Goal: Find contact information: Find contact information

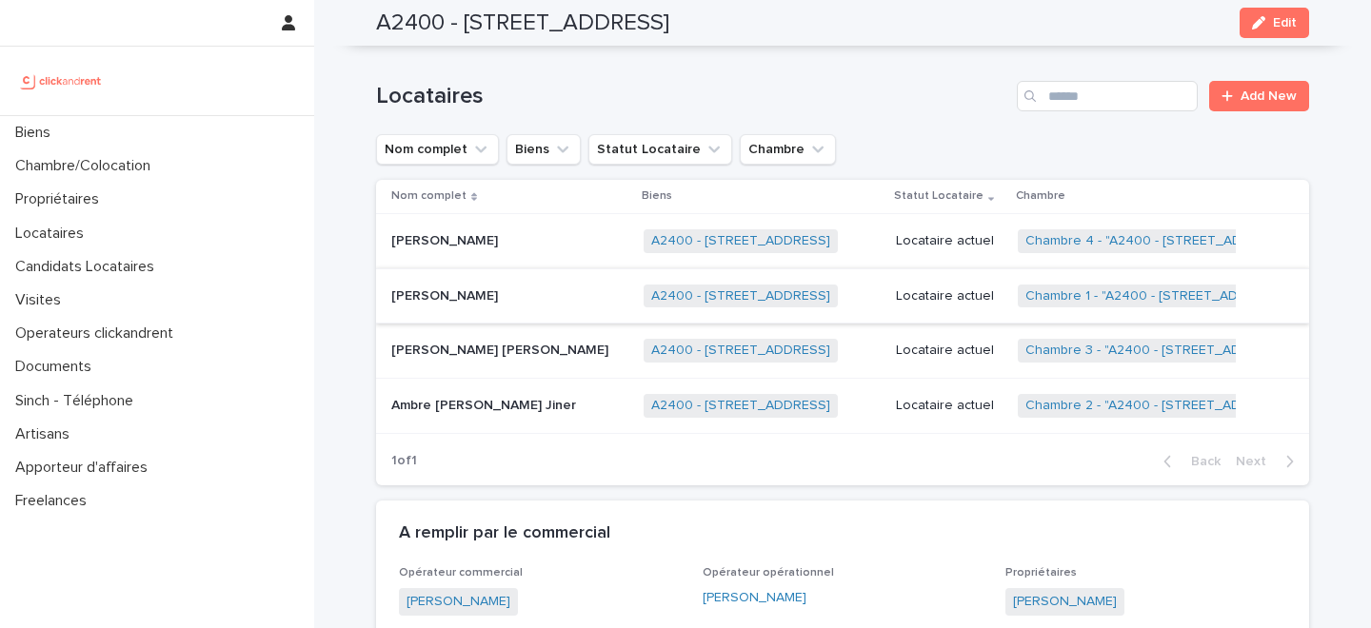
scroll to position [983, 0]
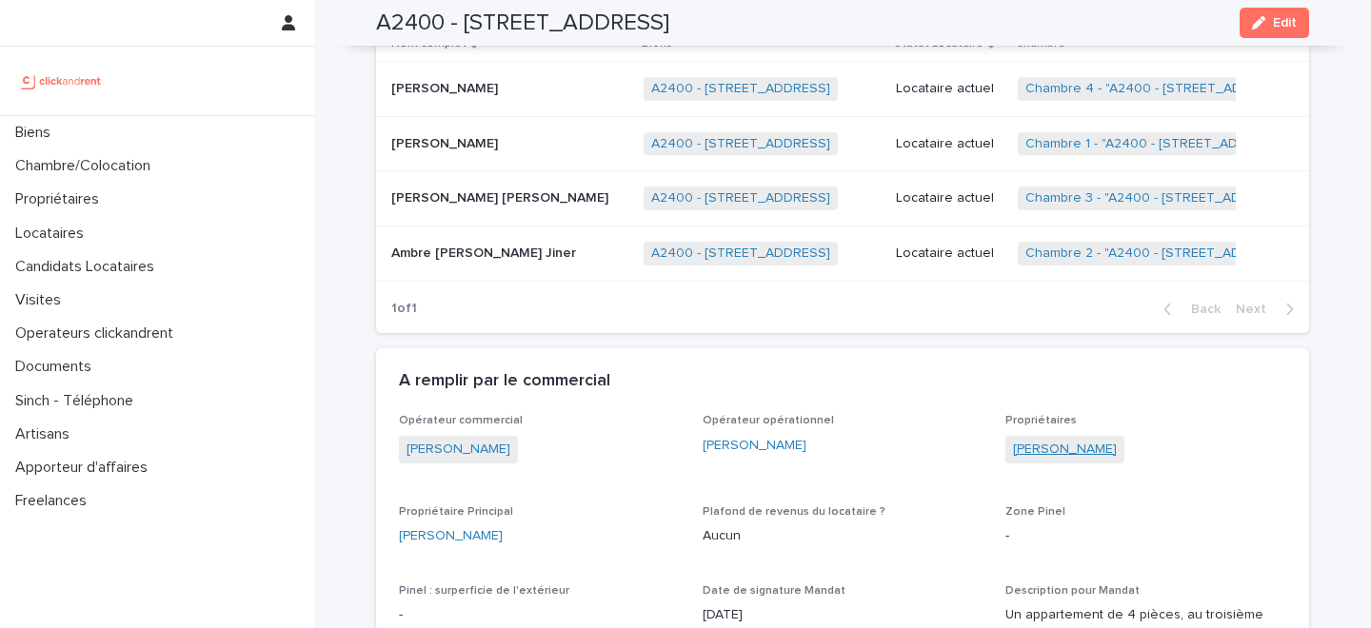
click at [1040, 446] on link "[PERSON_NAME]" at bounding box center [1065, 450] width 104 height 20
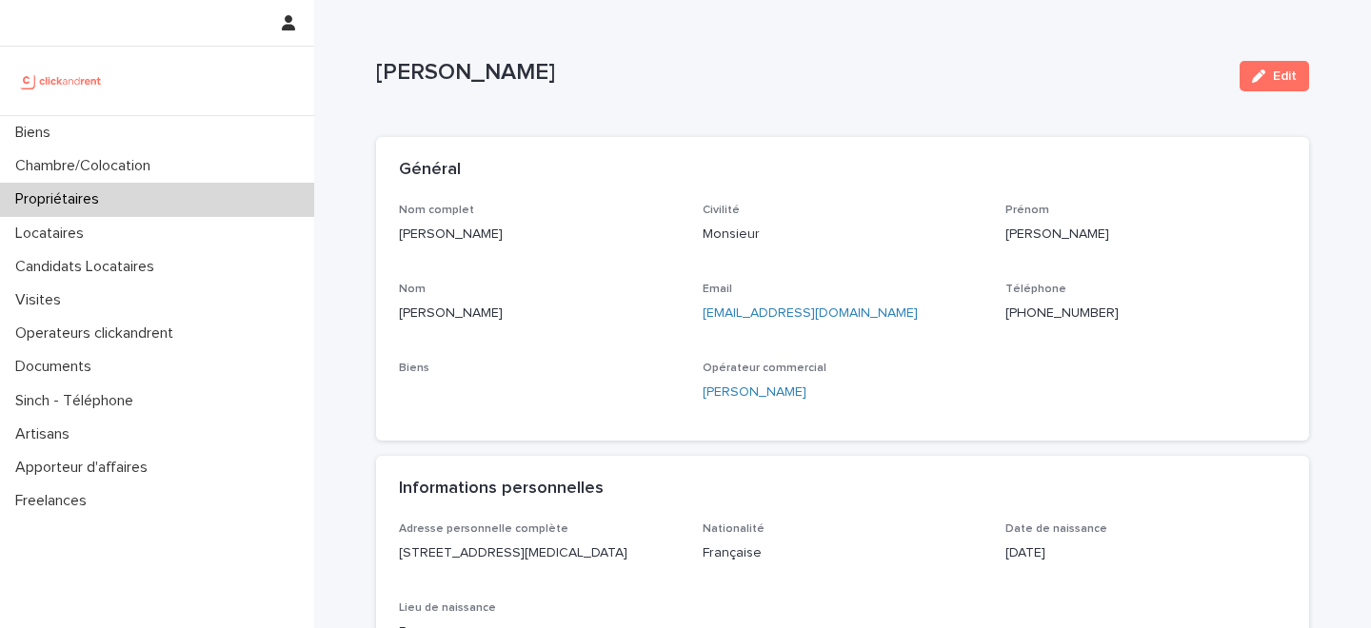
click at [1023, 309] on p "+33699314017" at bounding box center [1145, 314] width 281 height 20
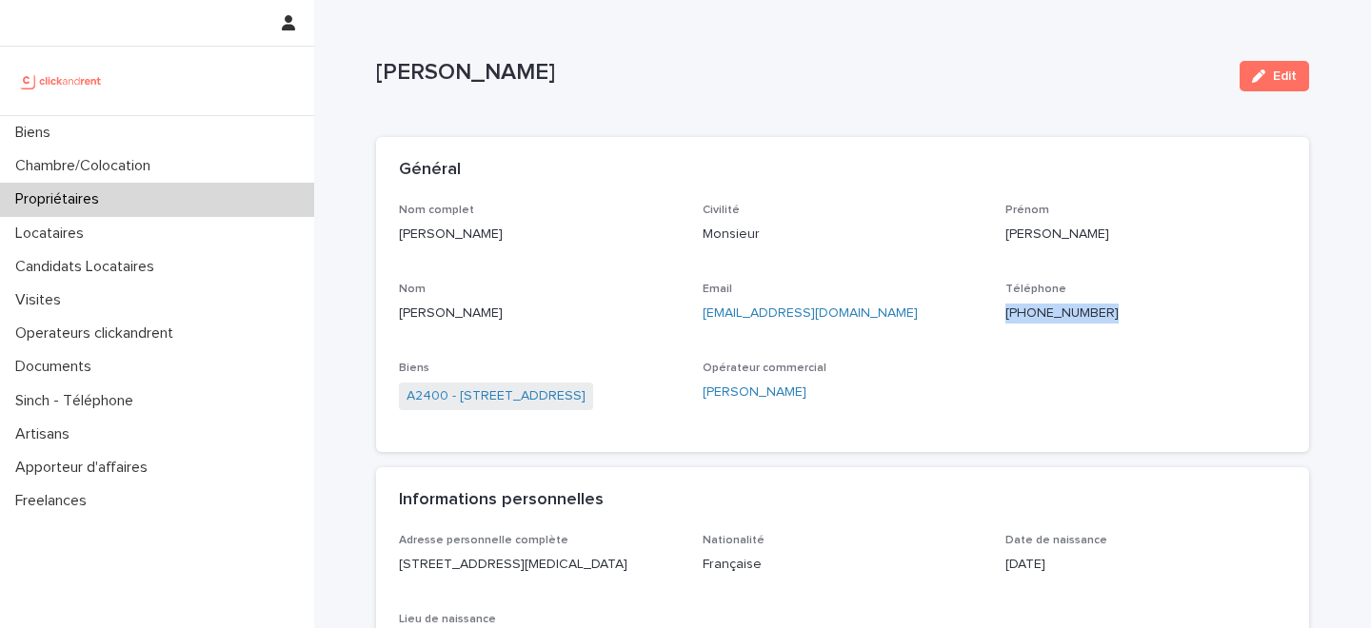
copy p "+33699314017"
